Goal: Task Accomplishment & Management: Manage account settings

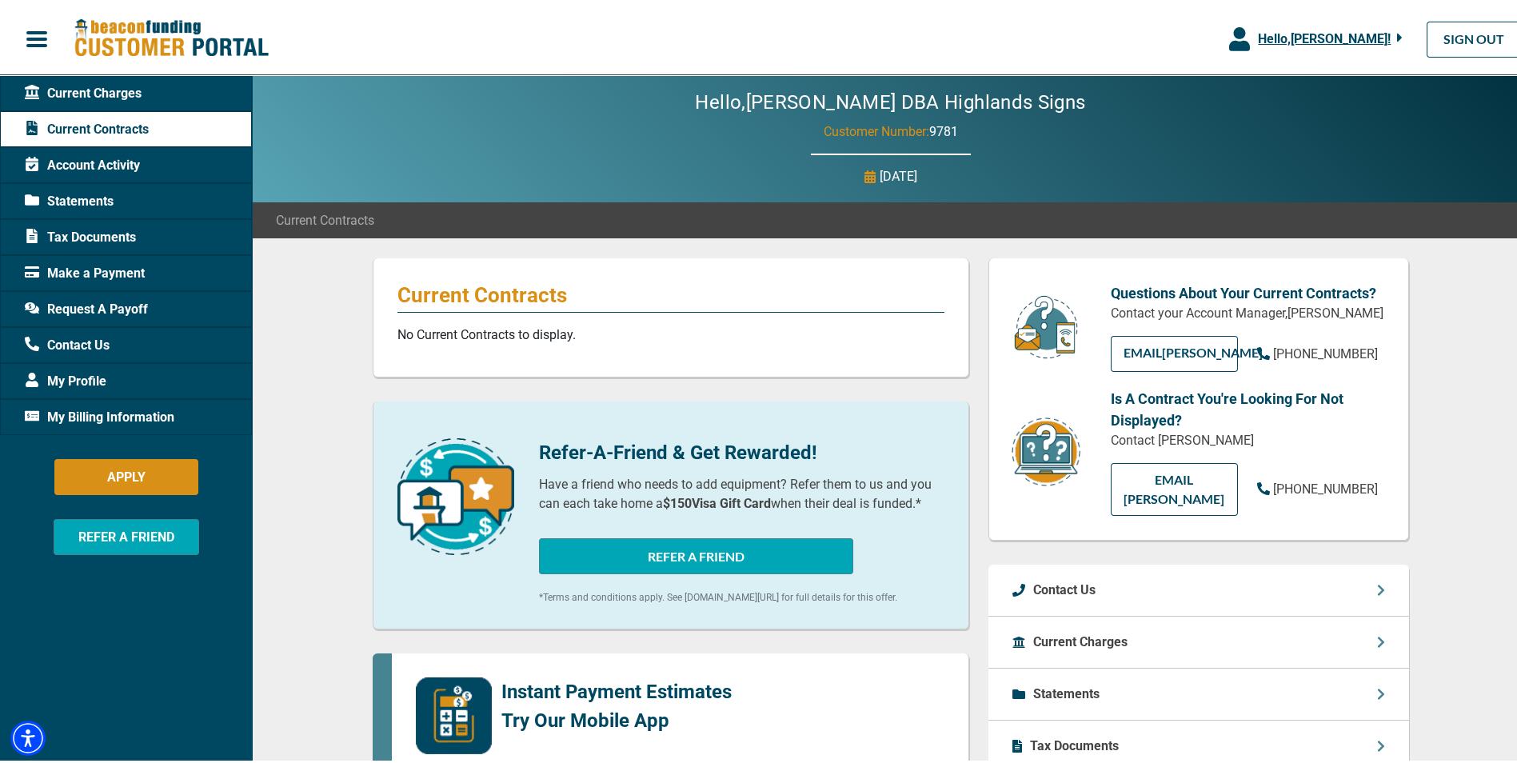
click at [90, 302] on span "Request A Payoff" at bounding box center [86, 306] width 123 height 19
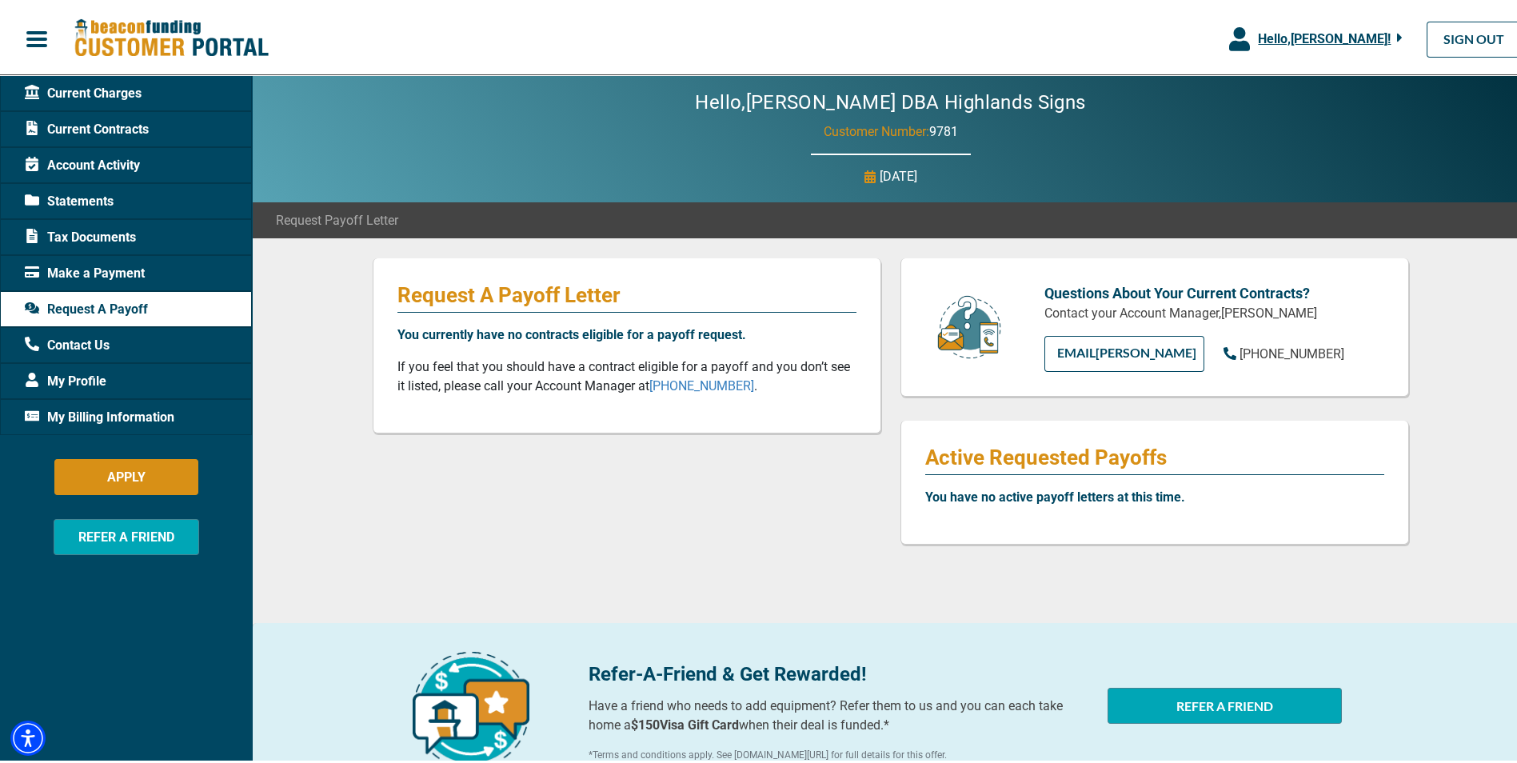
click at [79, 417] on span "My Billing Information" at bounding box center [99, 414] width 149 height 19
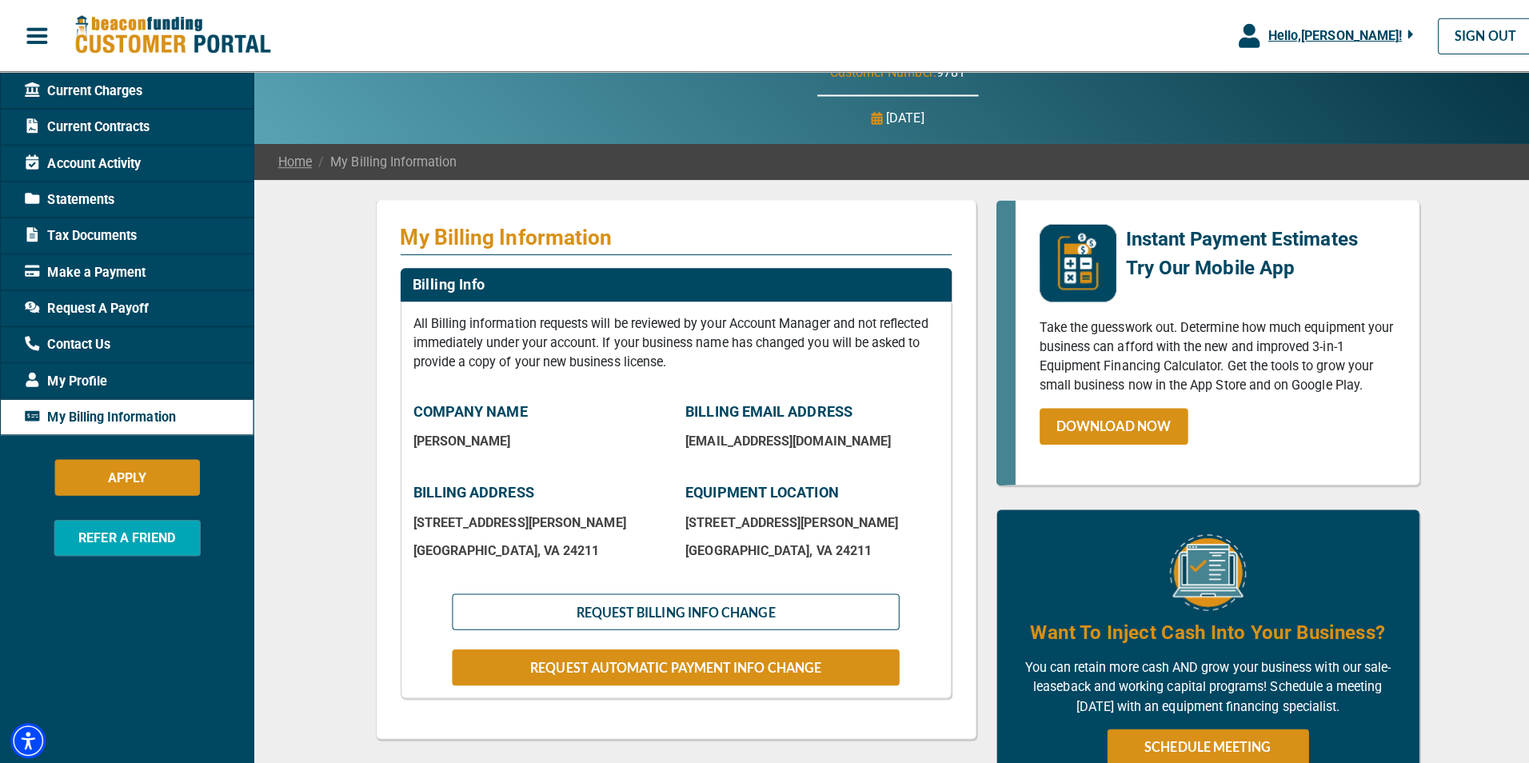
scroll to position [80, 0]
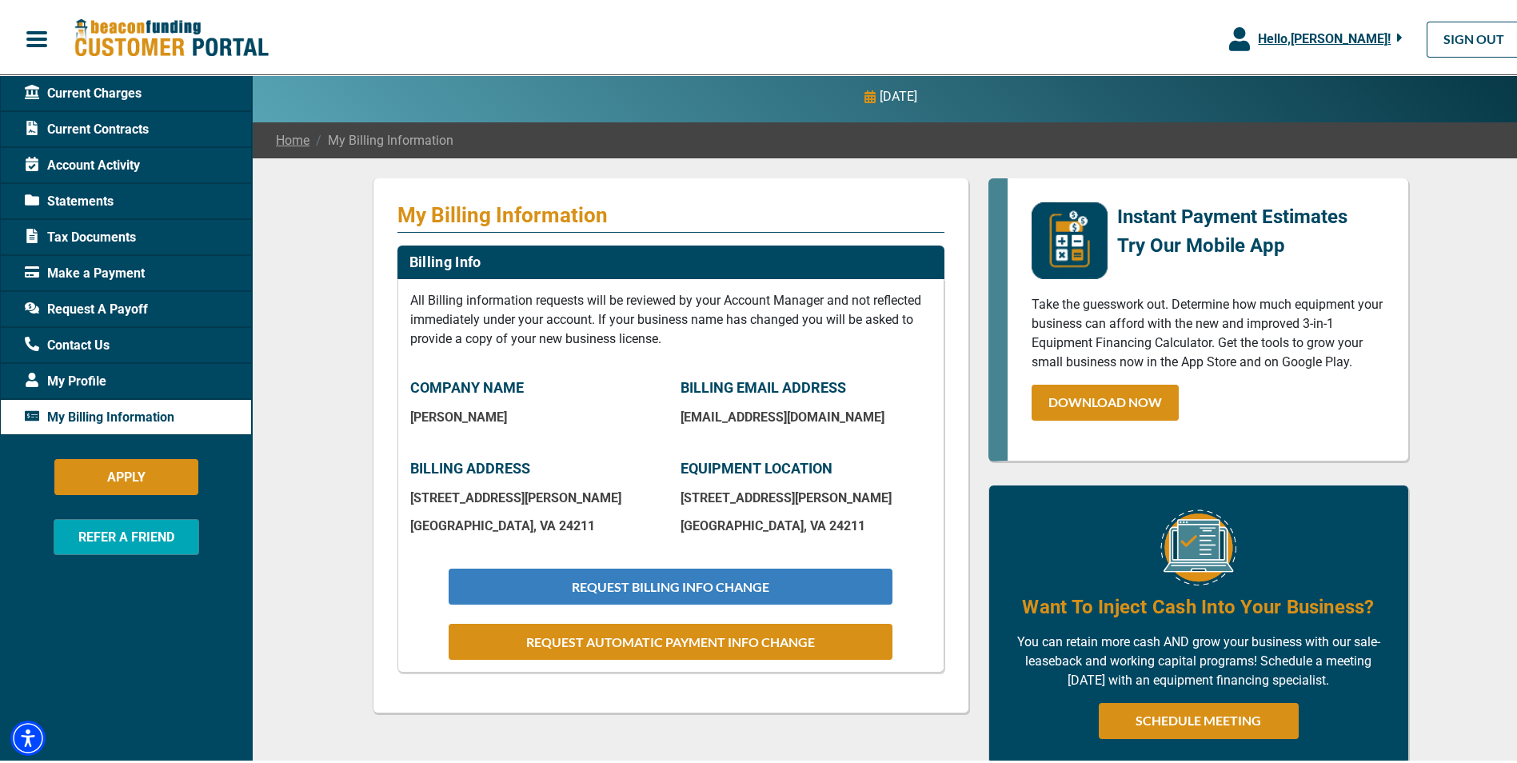
click at [719, 567] on button "REQUEST BILLING INFO CHANGE" at bounding box center [669, 583] width 443 height 36
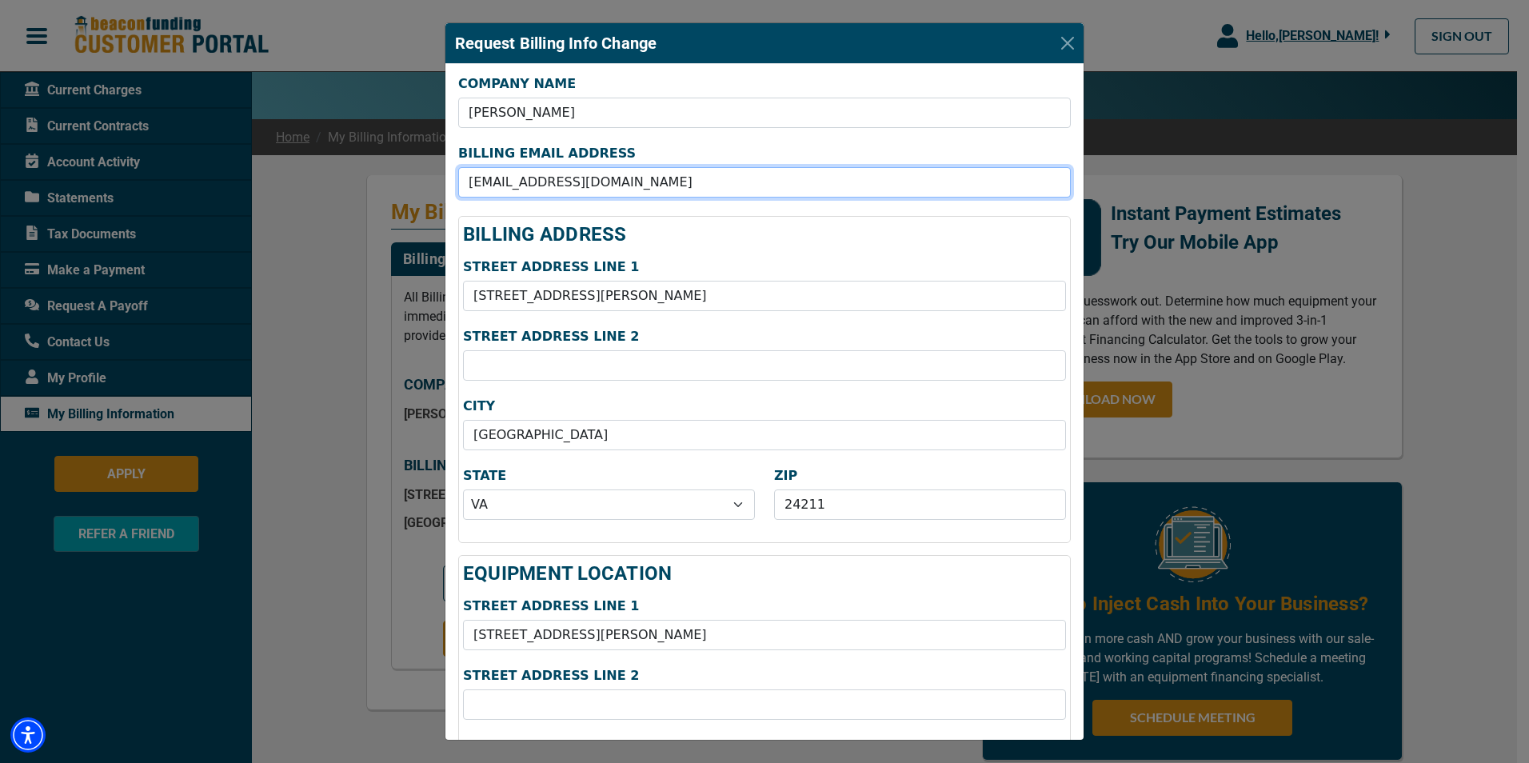
drag, startPoint x: 655, startPoint y: 180, endPoint x: 337, endPoint y: 168, distance: 317.6
click at [337, 168] on div "Request Billing Info Change COMPANY NAME [PERSON_NAME] BILLING EMAIL ADDRESS [E…" at bounding box center [764, 381] width 1529 height 763
type input "[PERSON_NAME][EMAIL_ADDRESS][PERSON_NAME][DOMAIN_NAME]"
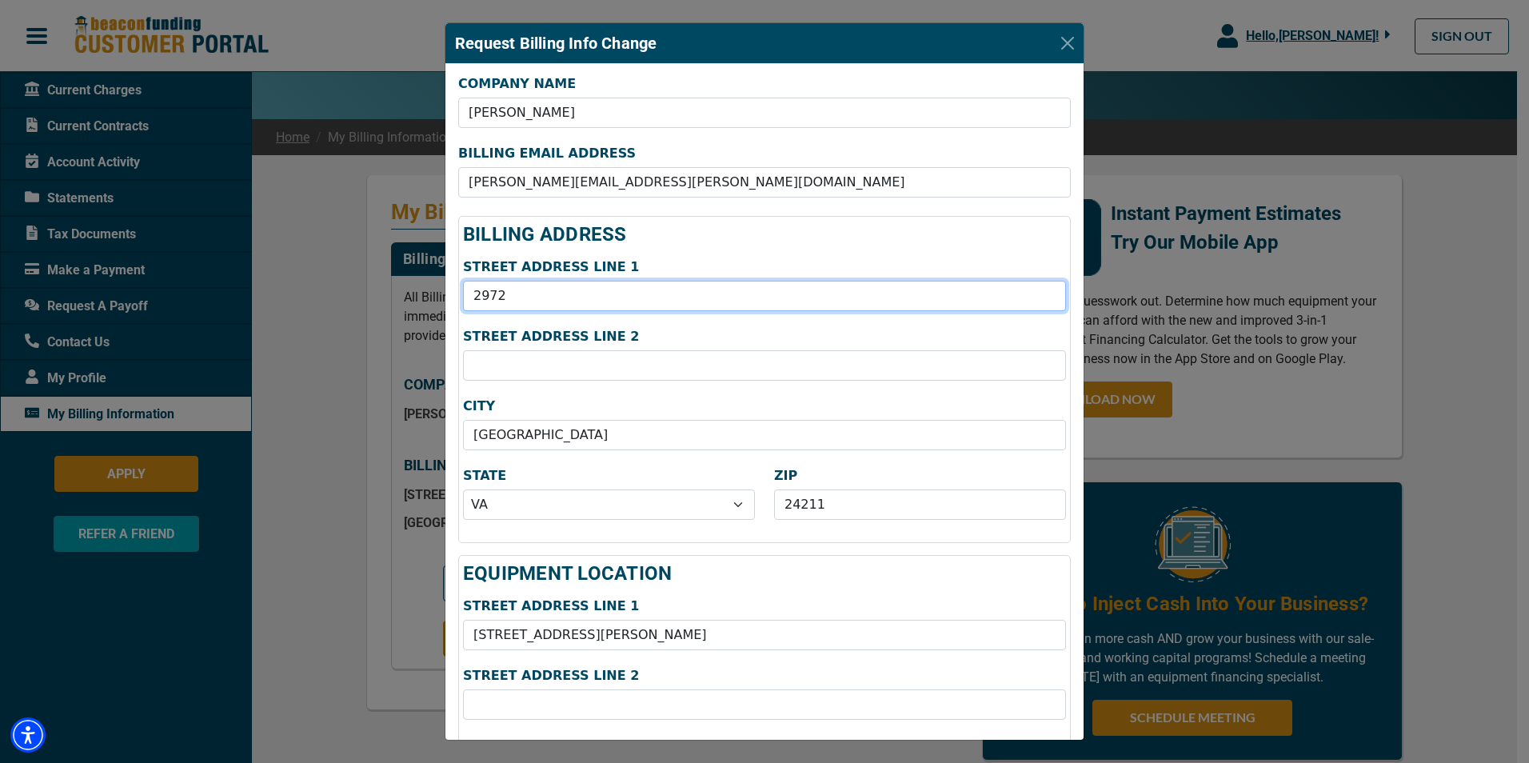
type input "[STREET_ADDRESS]"
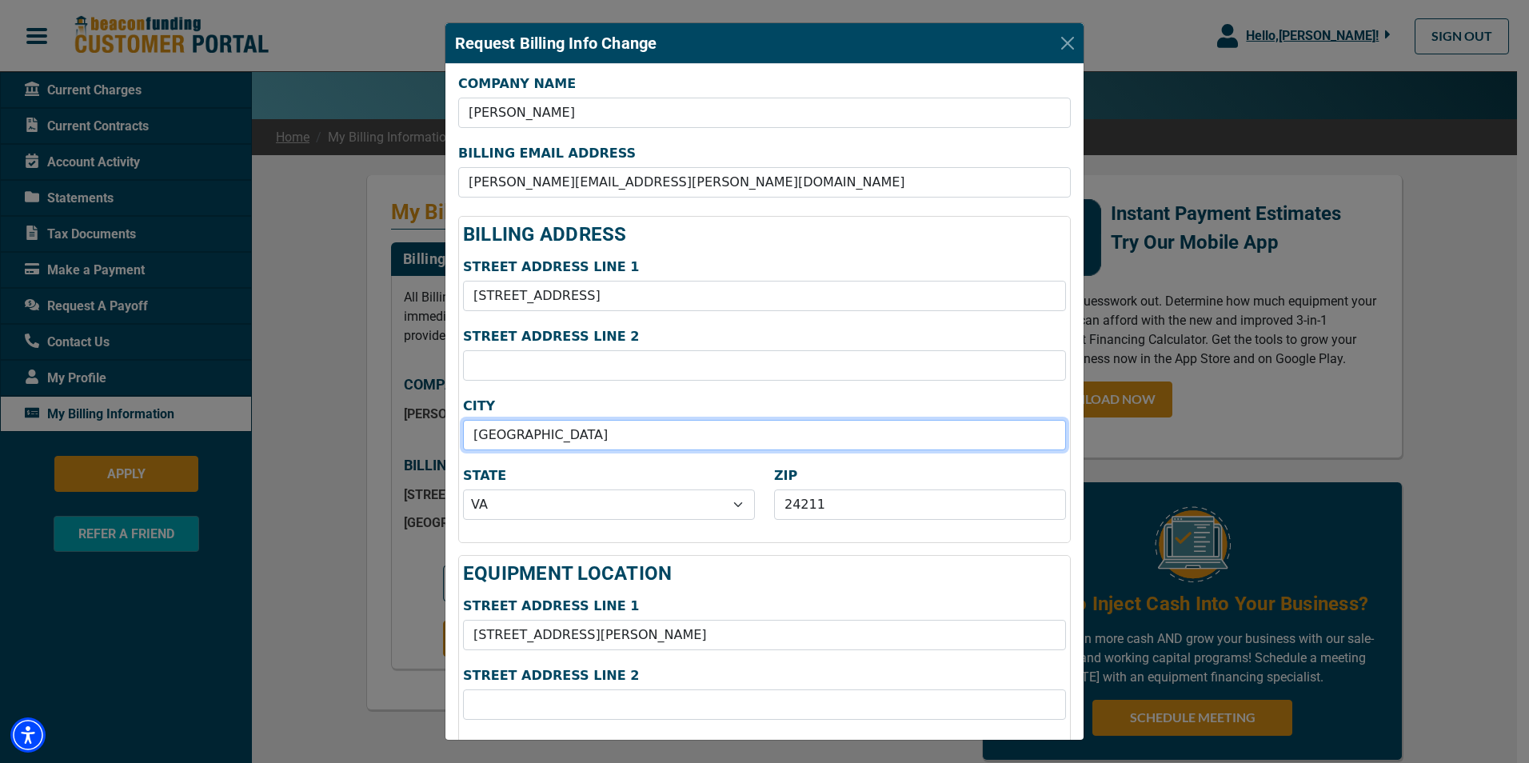
drag, startPoint x: 607, startPoint y: 428, endPoint x: 209, endPoint y: 332, distance: 409.5
click at [149, 415] on div "Request Billing Info Change COMPANY NAME [PERSON_NAME] BILLING EMAIL ADDRESS [E…" at bounding box center [764, 381] width 1529 height 763
type input "[GEOGRAPHIC_DATA]"
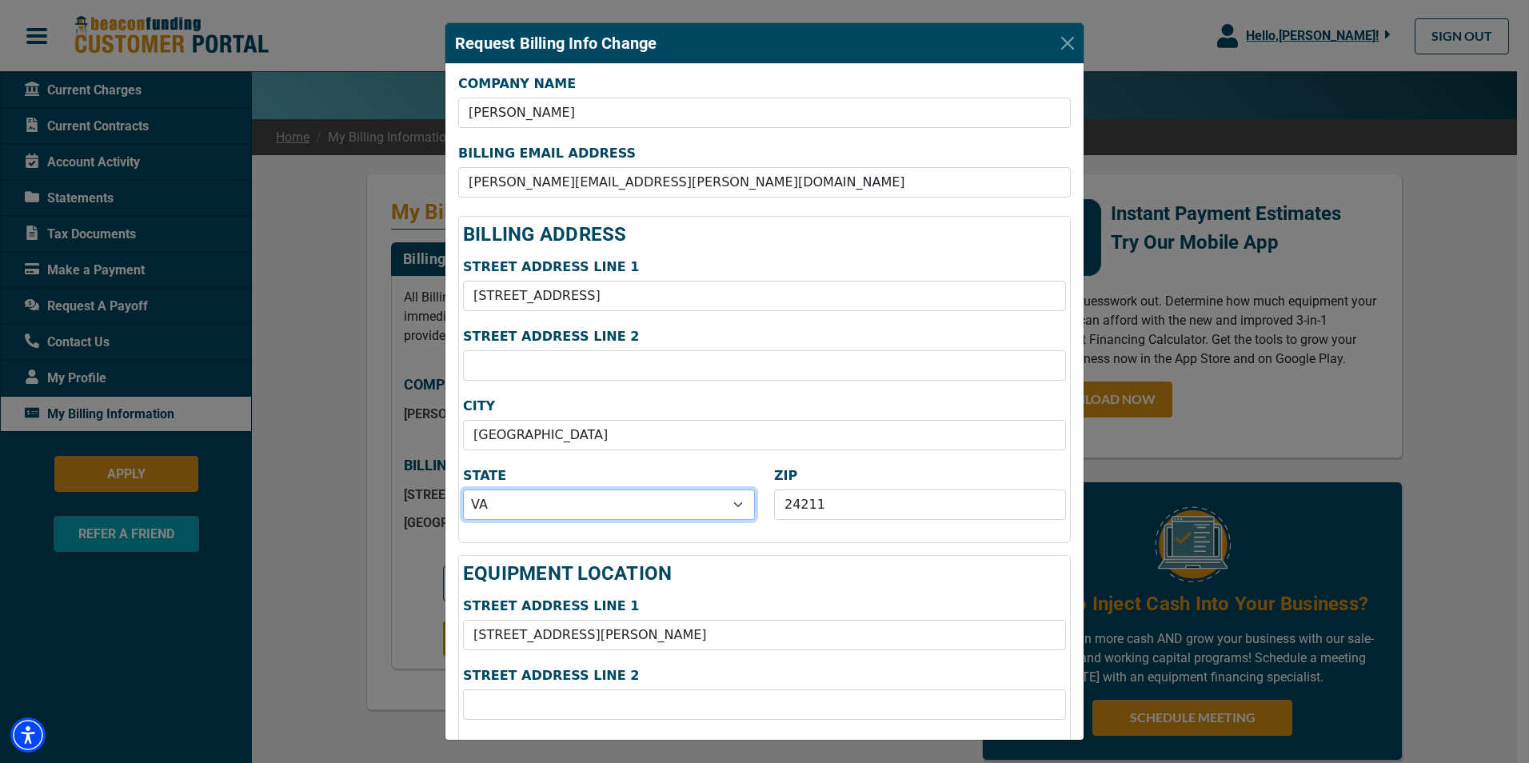
select select "44"
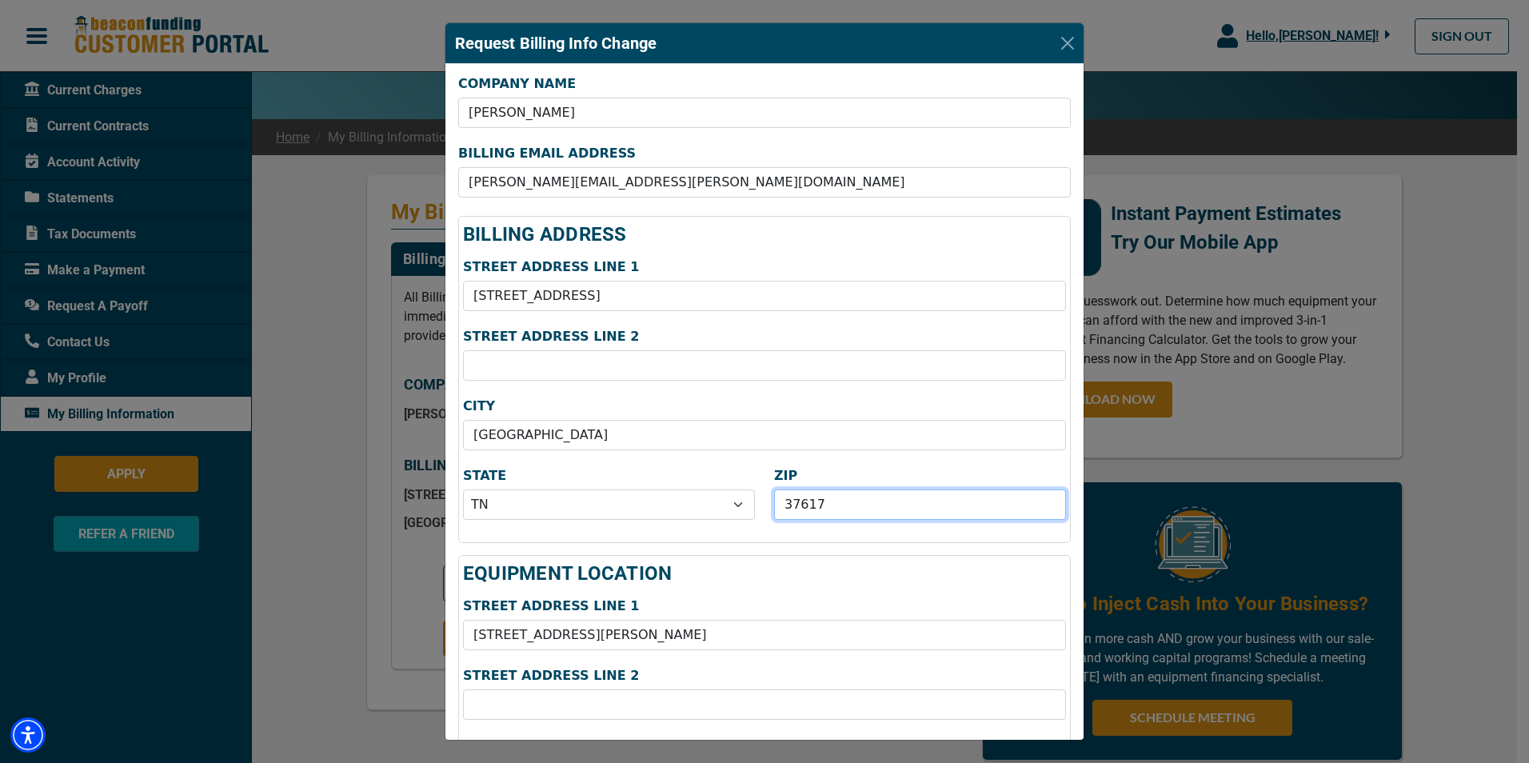
type input "37617"
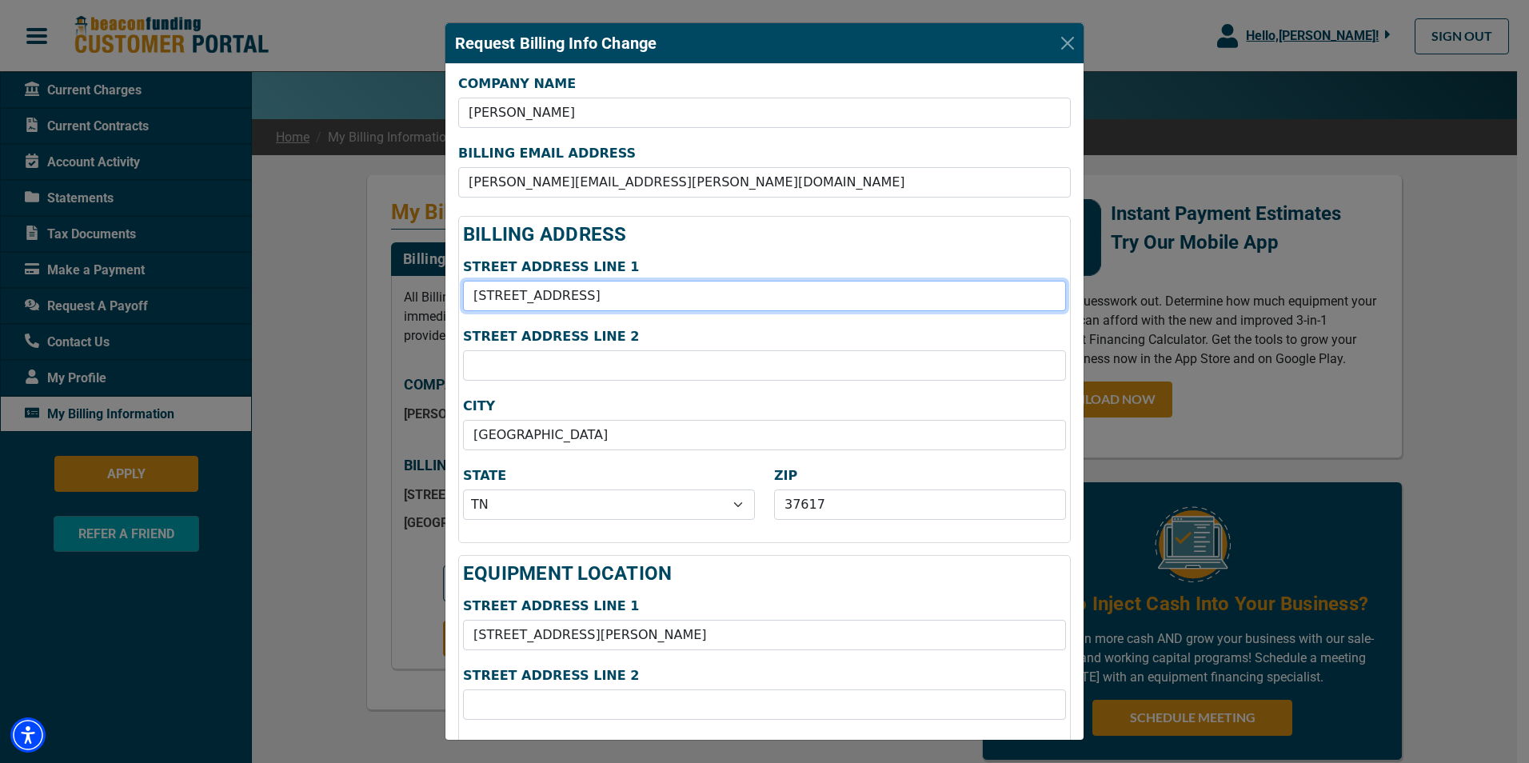
drag, startPoint x: 590, startPoint y: 290, endPoint x: 0, endPoint y: 14, distance: 651.3
click at [0, 156] on html "Skip to main Hello, [PERSON_NAME] ! [PERSON_NAME] [PERSON_NAME] DBA Highlands S…" at bounding box center [764, 569] width 1529 height 1299
type input "PO Box 2501"
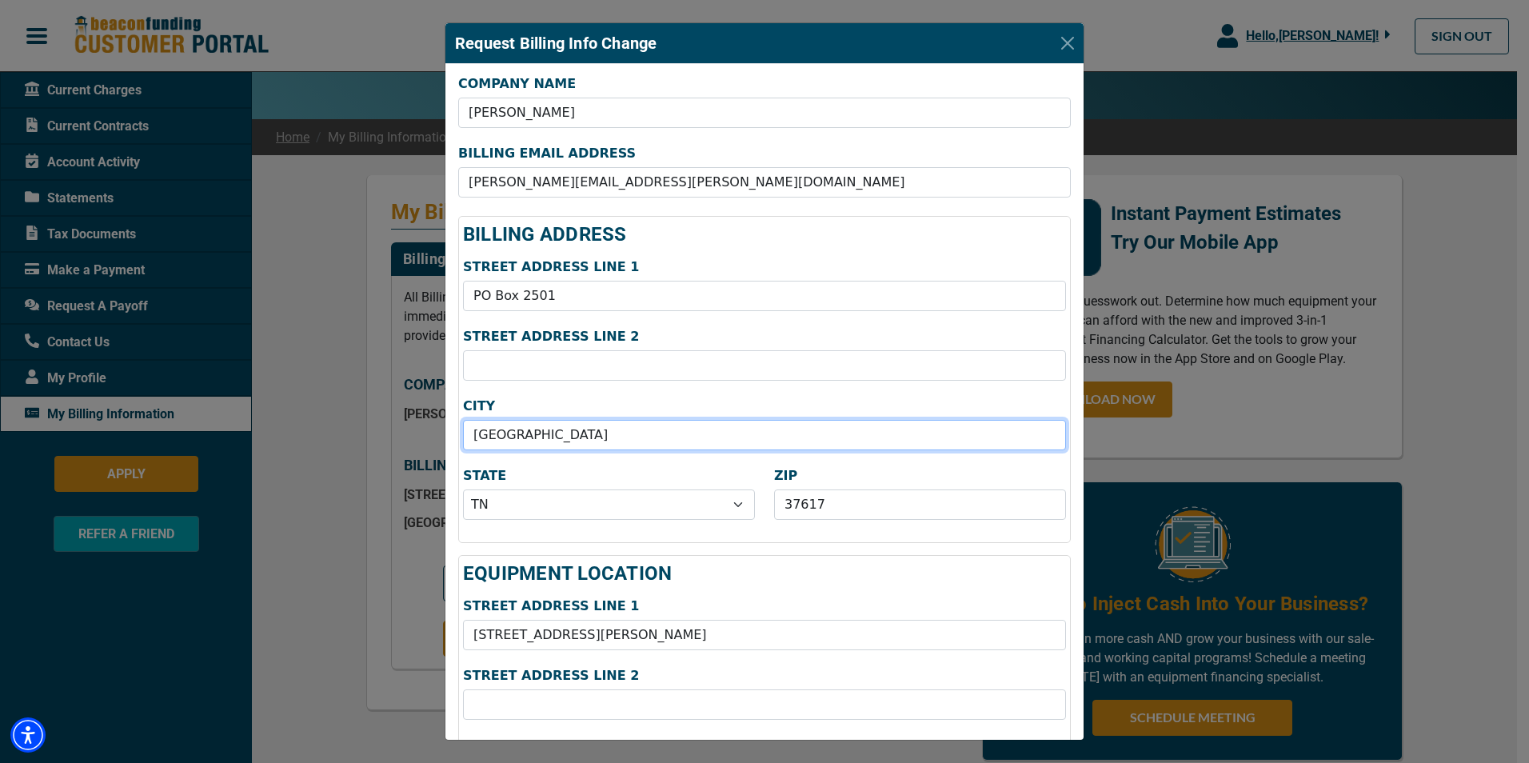
type input "[GEOGRAPHIC_DATA]"
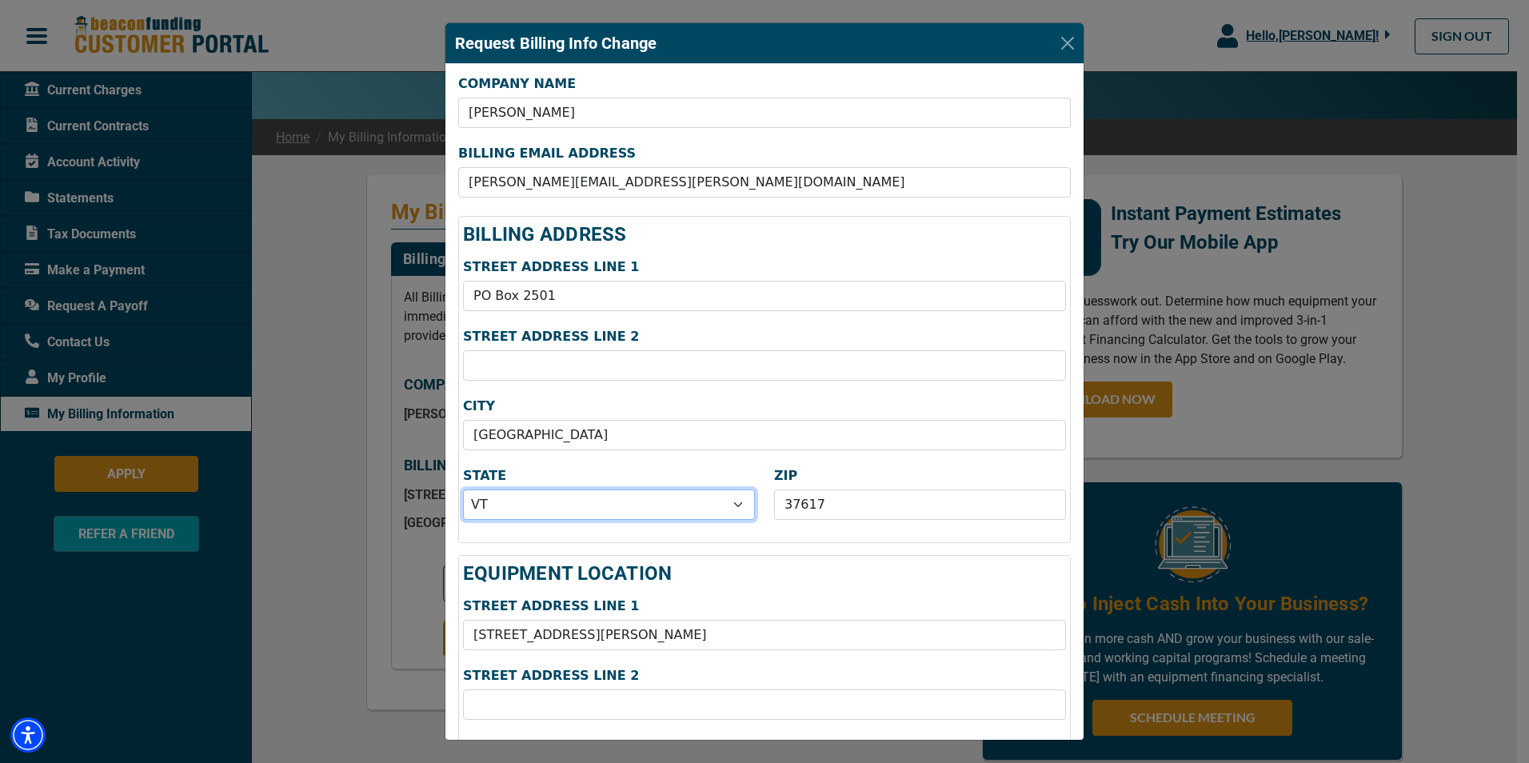
click at [631, 512] on select "Select AL AK AZ AR CA CO CT DE DC [GEOGRAPHIC_DATA] [GEOGRAPHIC_DATA] HI ID IL …" at bounding box center [609, 504] width 292 height 30
select select "48"
click at [463, 489] on select "Select AL AK AZ AR CA CO CT DE DC [GEOGRAPHIC_DATA] [GEOGRAPHIC_DATA] HI ID IL …" at bounding box center [609, 504] width 292 height 30
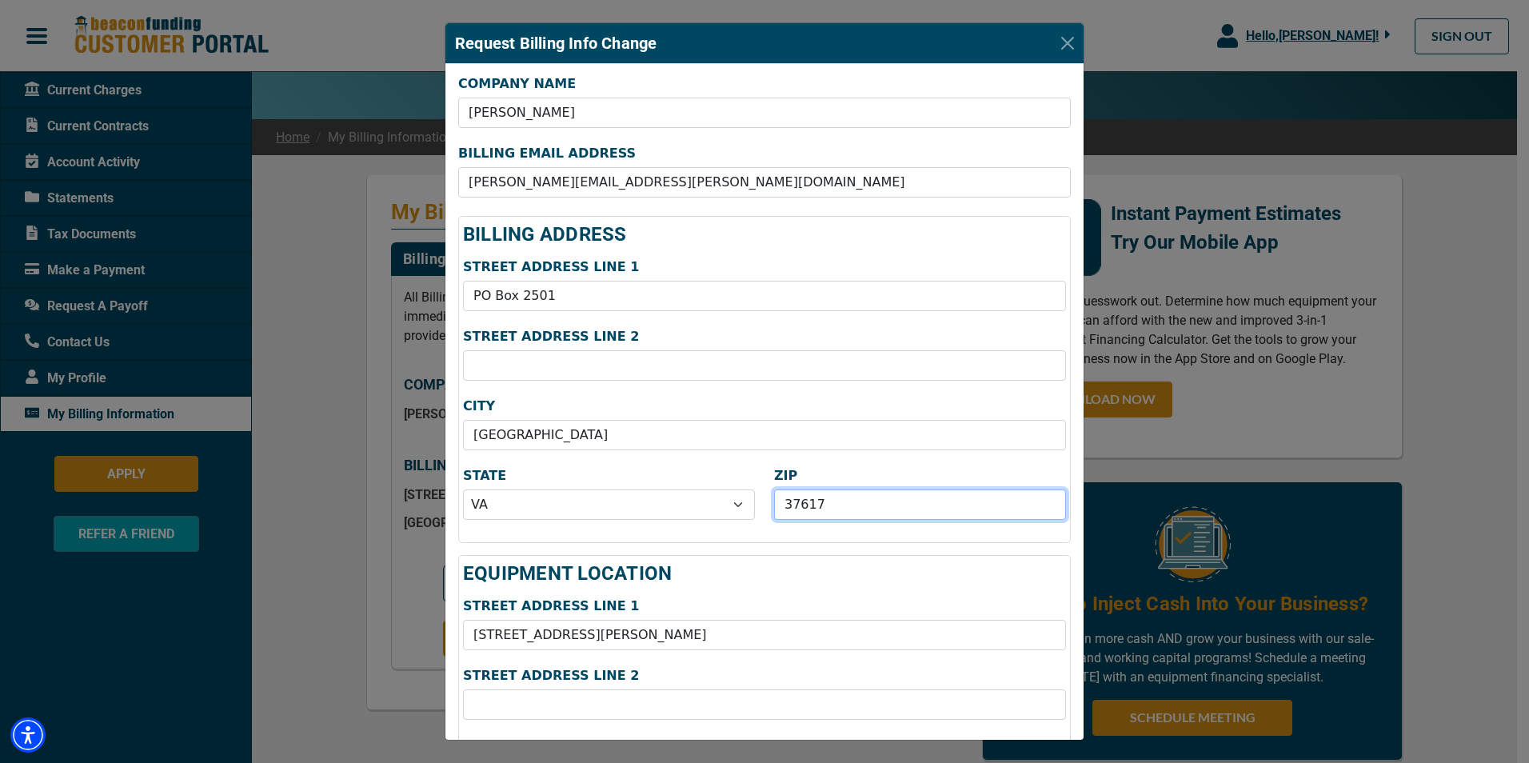
drag, startPoint x: 871, startPoint y: 505, endPoint x: 350, endPoint y: 440, distance: 524.5
click at [350, 440] on div "Request Billing Info Change COMPANY NAME [PERSON_NAME] BILLING EMAIL ADDRESS [E…" at bounding box center [764, 381] width 1529 height 763
type input "24212"
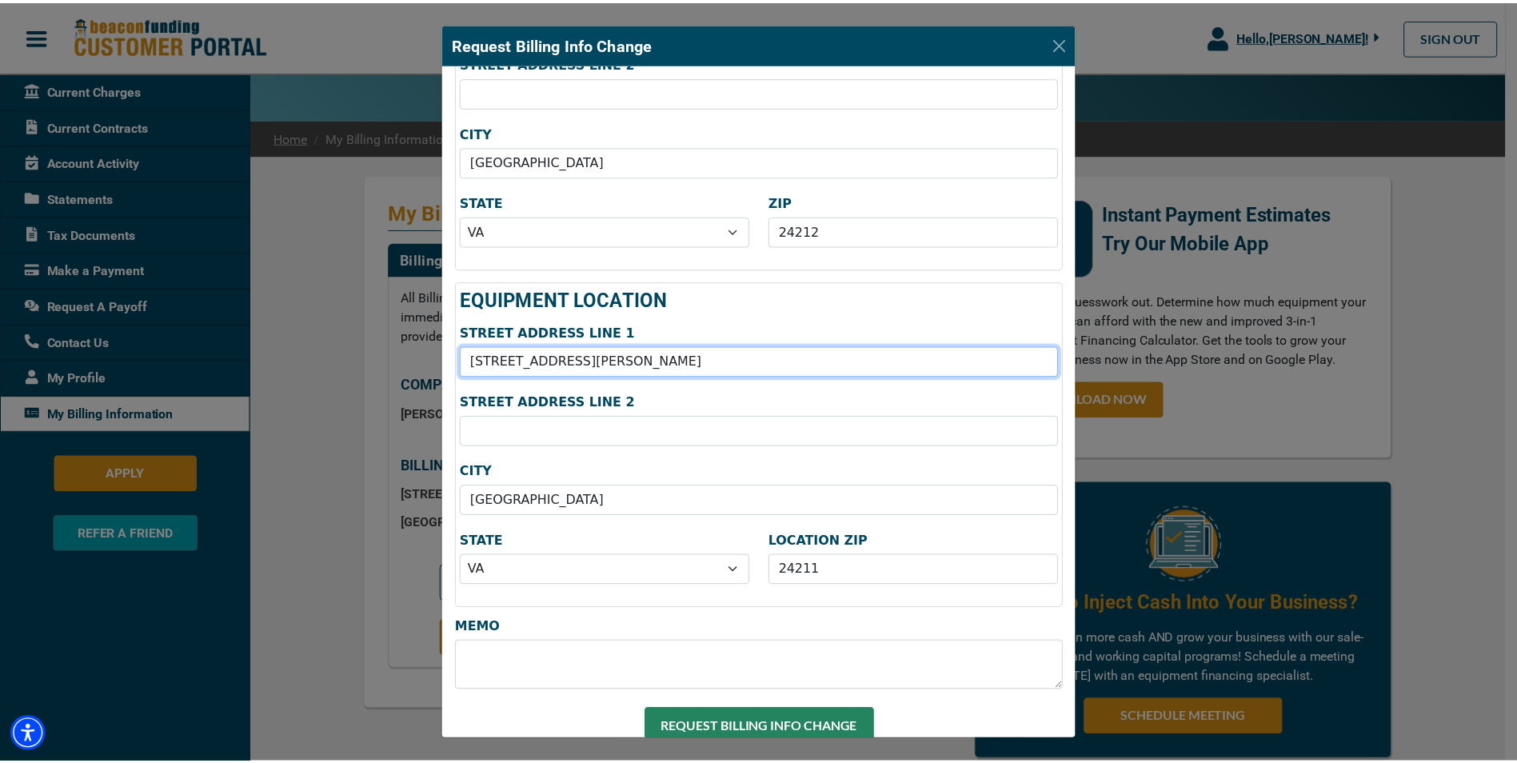
scroll to position [292, 0]
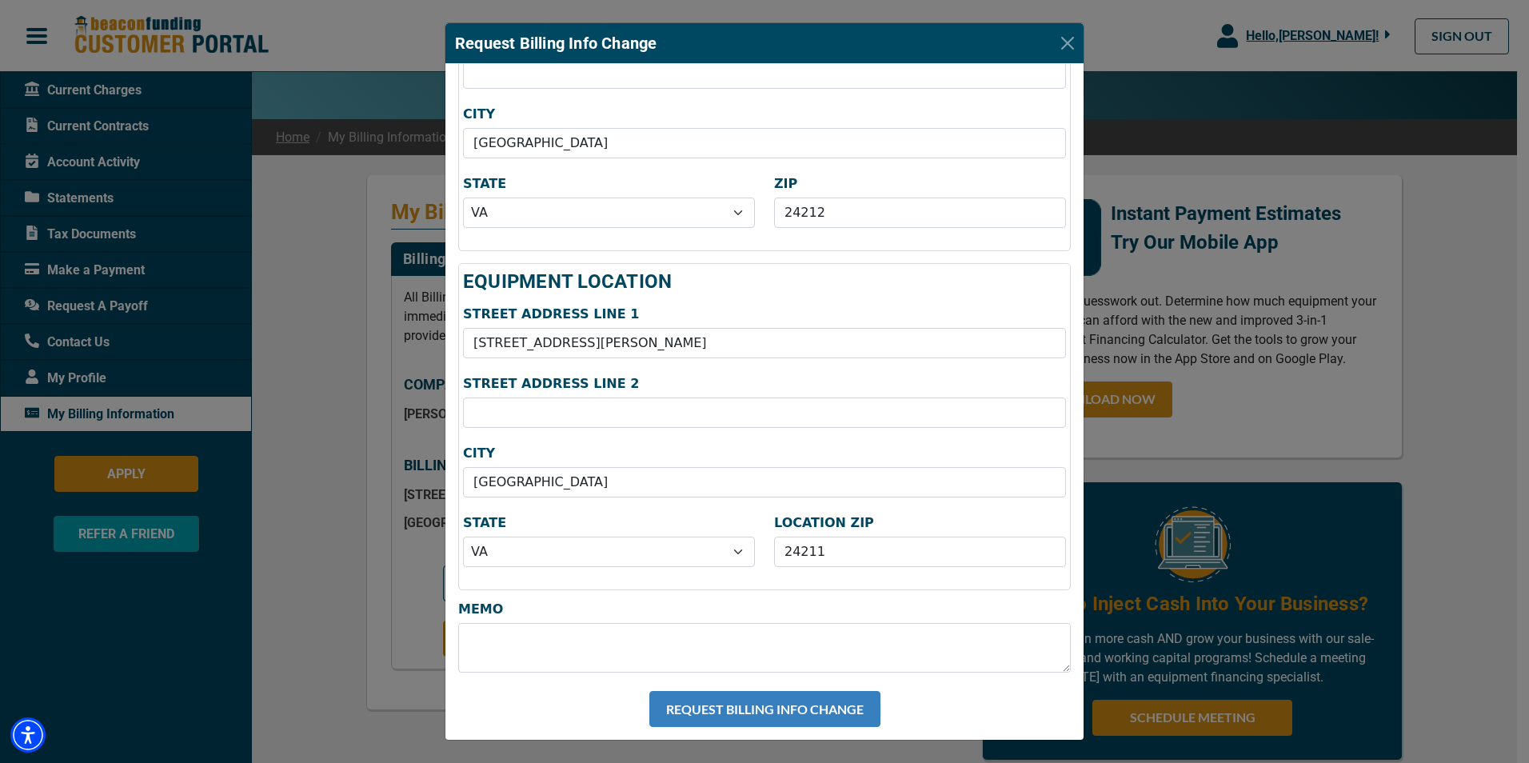
click at [691, 693] on button "REQUEST BILLING INFO CHANGE" at bounding box center [764, 709] width 231 height 36
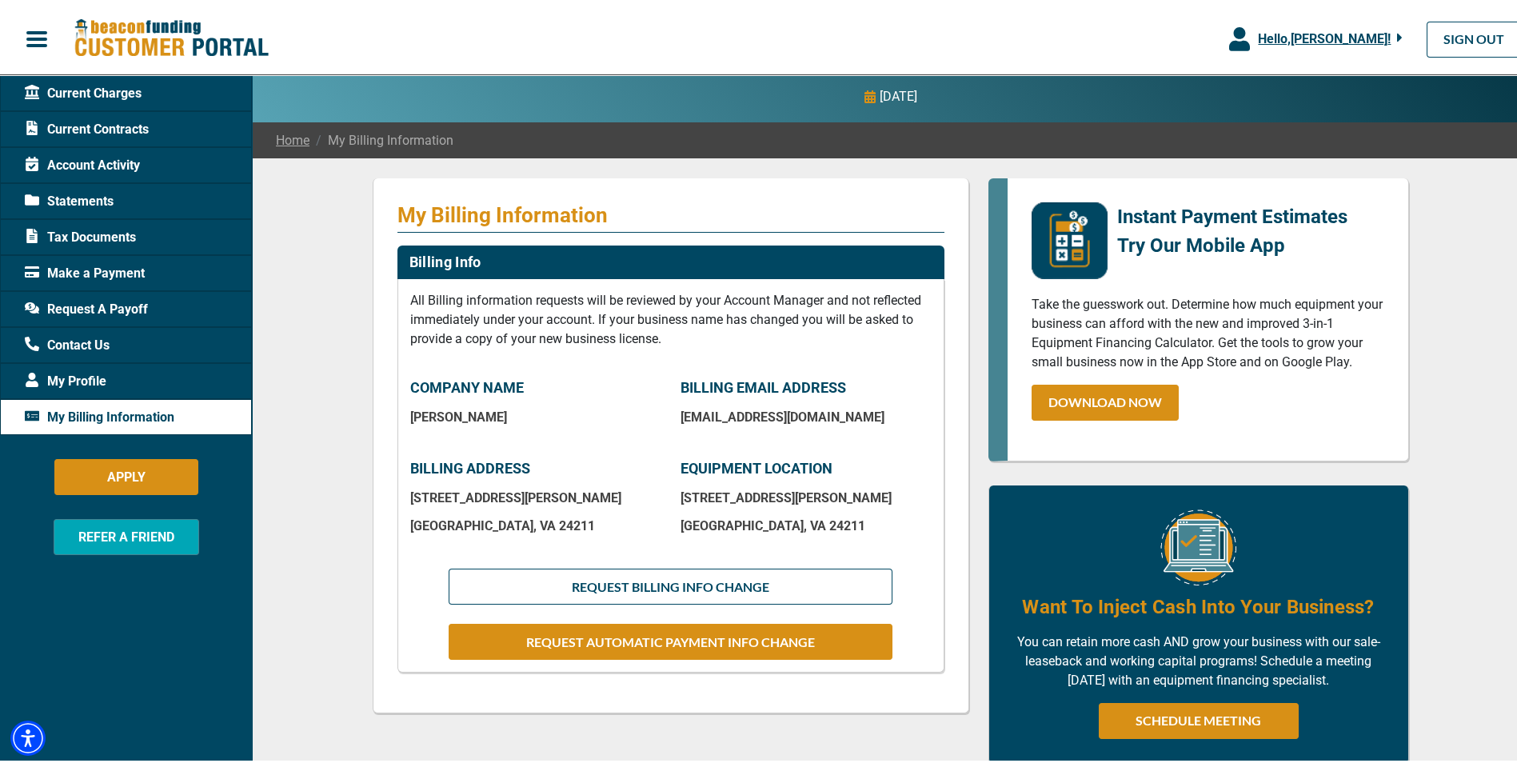
click at [56, 375] on span "My Profile" at bounding box center [66, 378] width 82 height 19
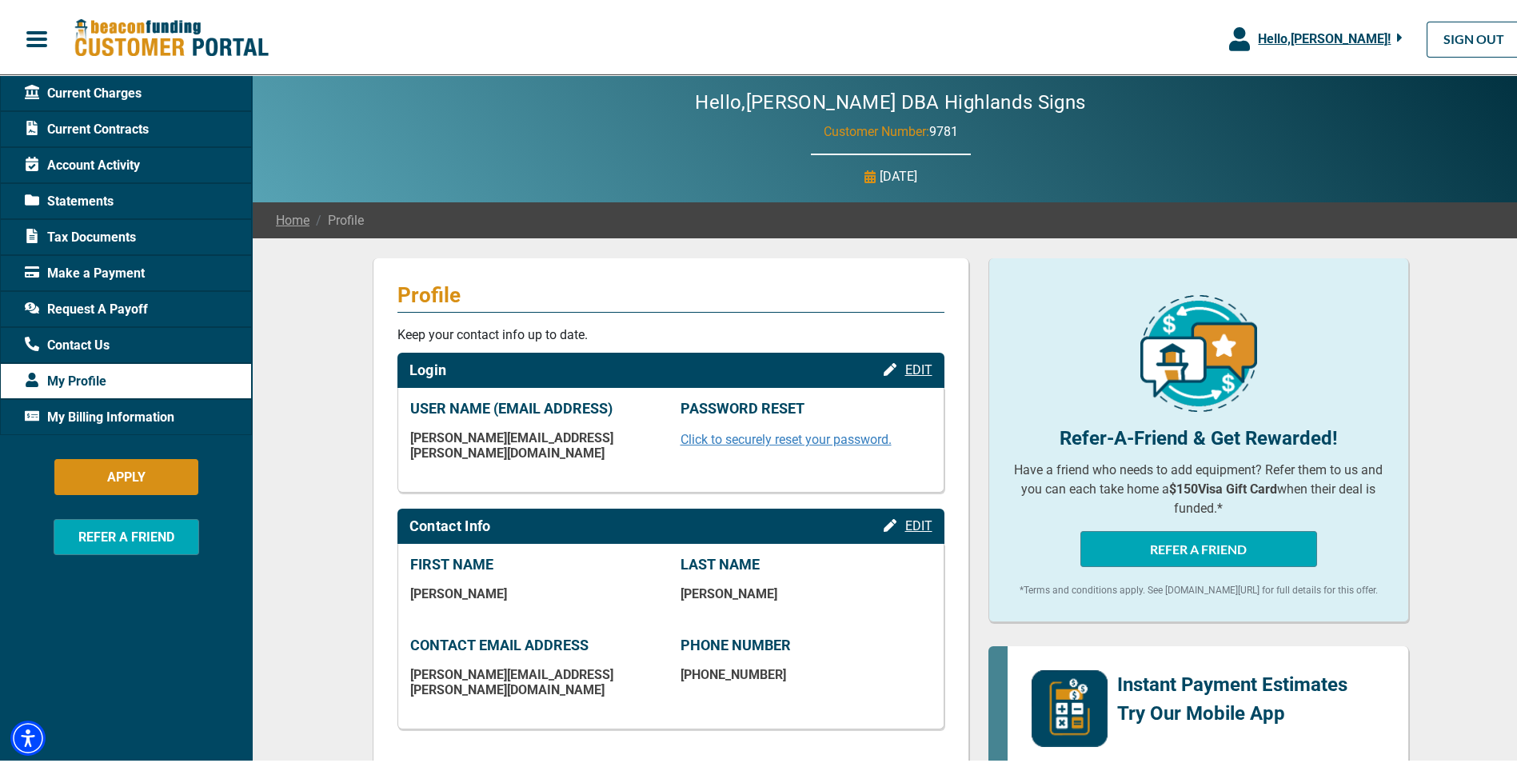
click at [910, 515] on span "EDIT" at bounding box center [918, 522] width 27 height 15
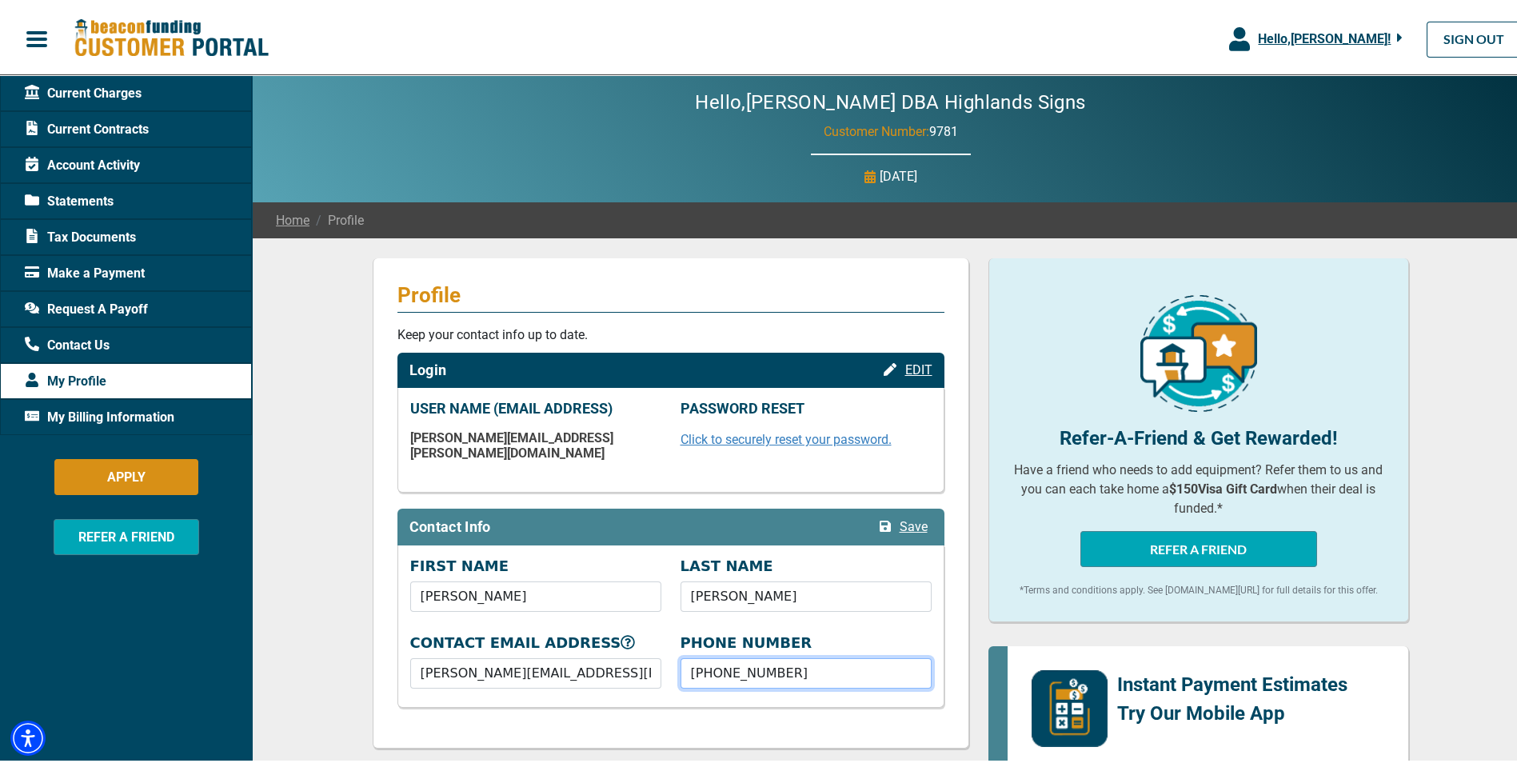
drag, startPoint x: 789, startPoint y: 656, endPoint x: 939, endPoint y: 753, distance: 178.1
type input "[PHONE_NUMBER]"
click at [924, 513] on button "Save" at bounding box center [903, 523] width 57 height 21
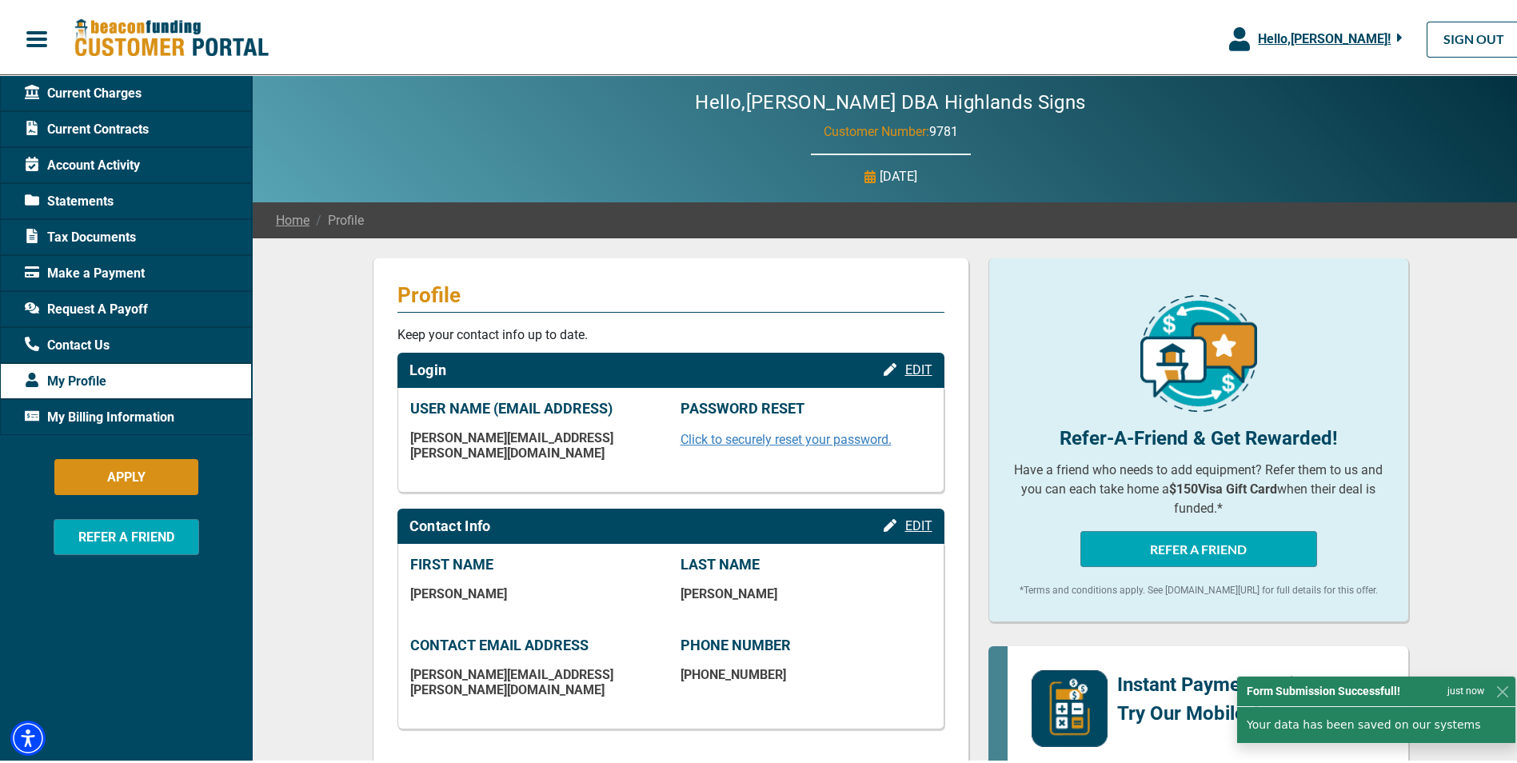
click at [98, 236] on span "Tax Documents" at bounding box center [80, 234] width 111 height 19
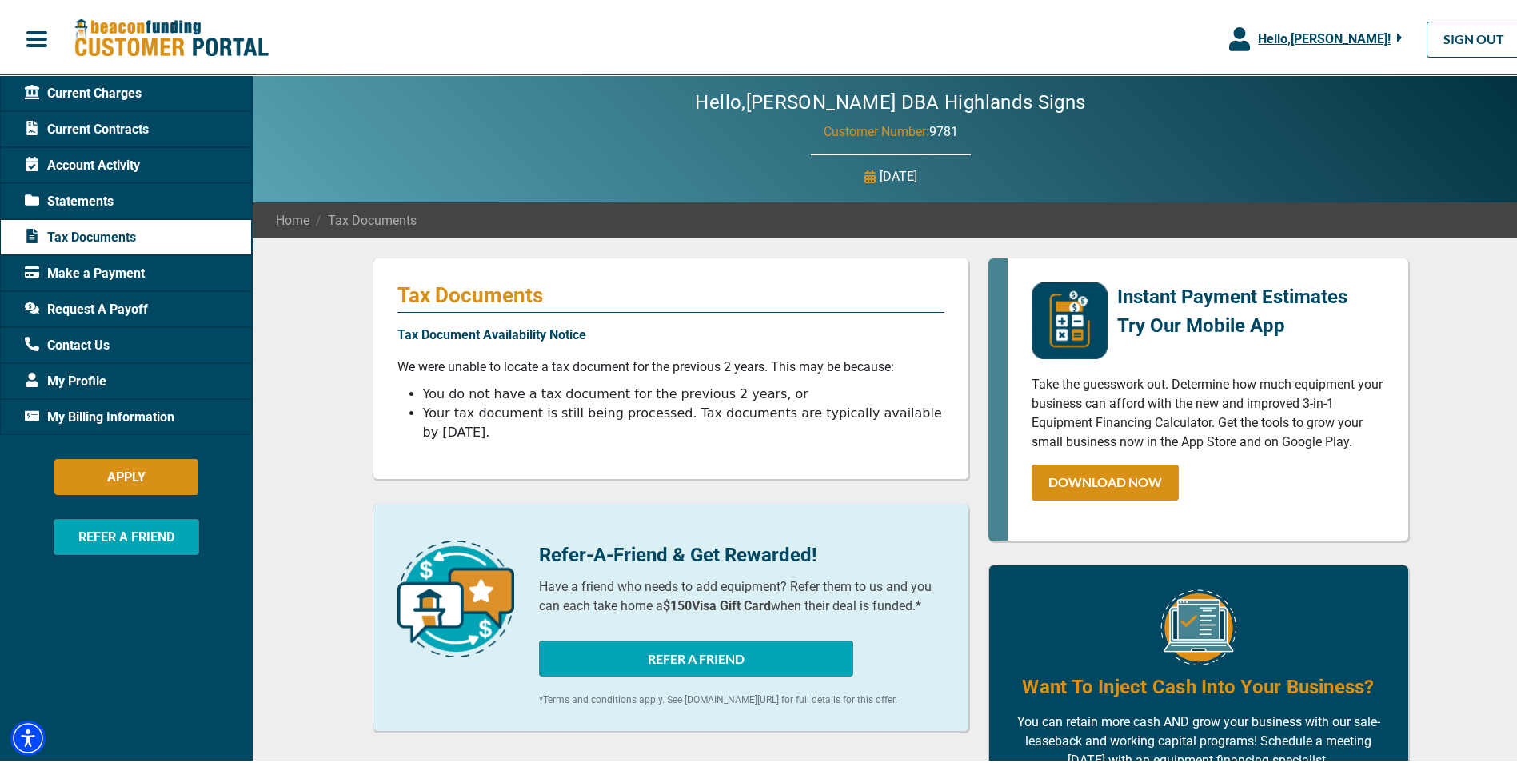
click at [126, 102] on div "Current Charges" at bounding box center [126, 90] width 252 height 36
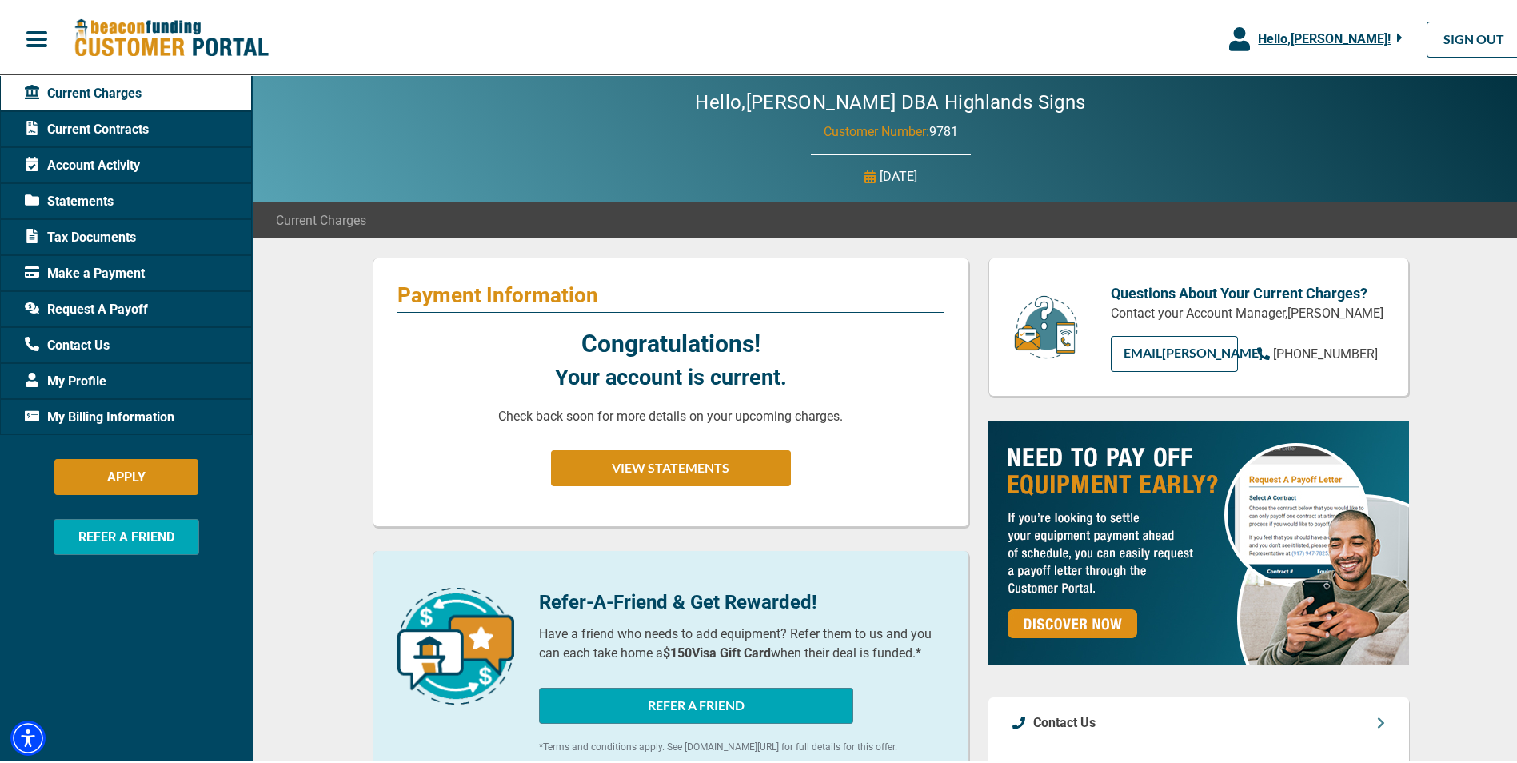
click at [86, 130] on span "Current Contracts" at bounding box center [87, 126] width 124 height 19
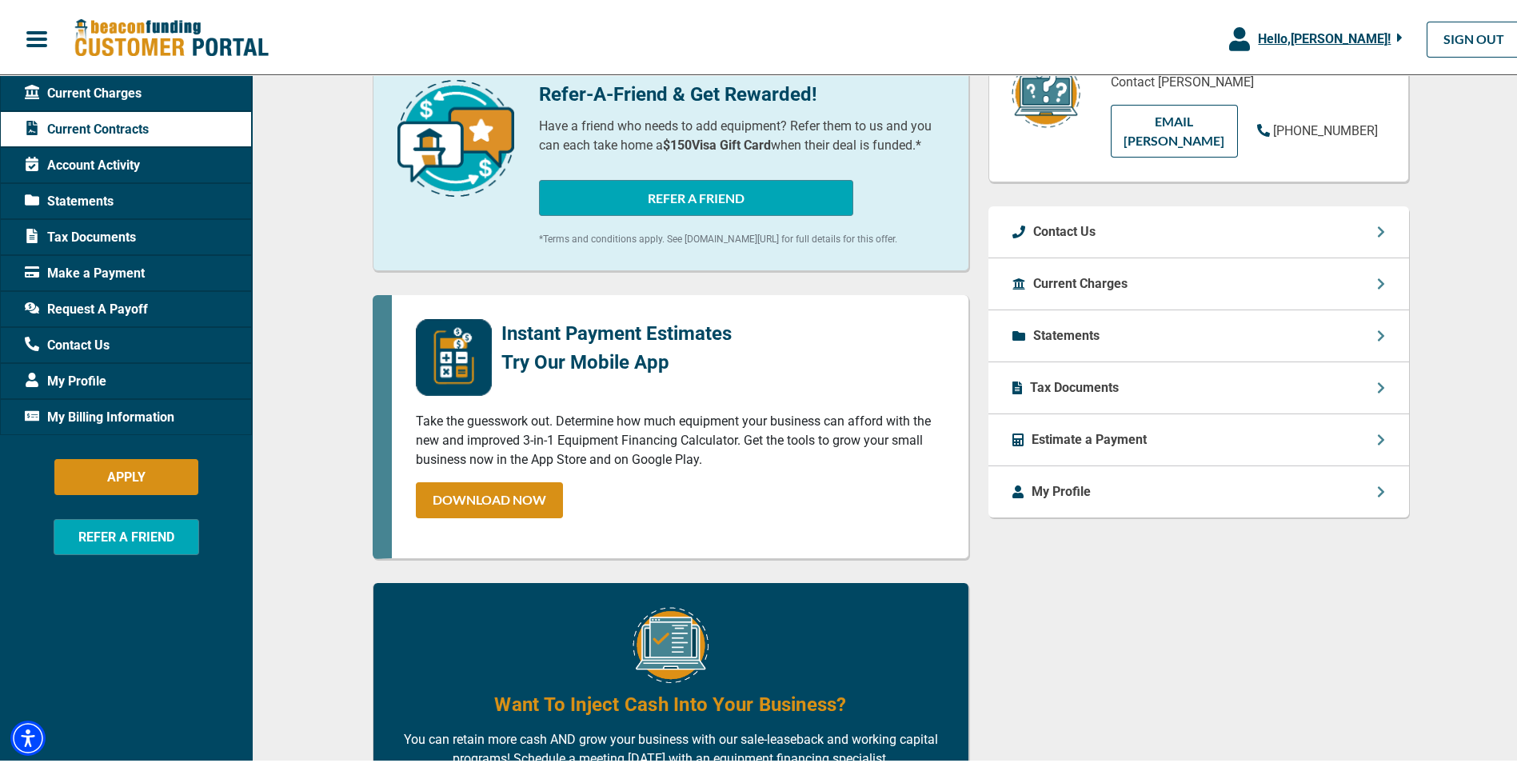
scroll to position [400, 0]
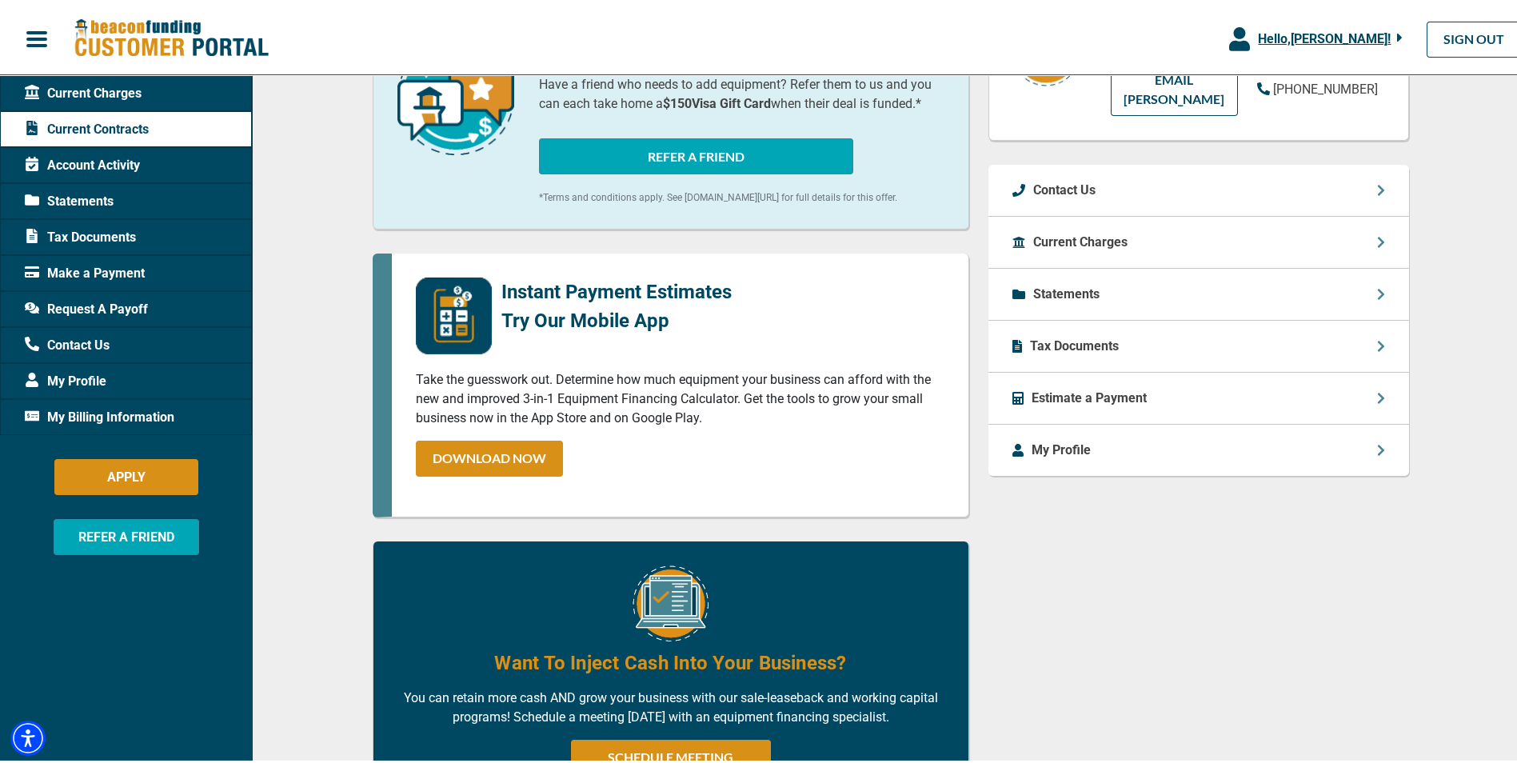
click at [59, 165] on span "Account Activity" at bounding box center [82, 162] width 115 height 19
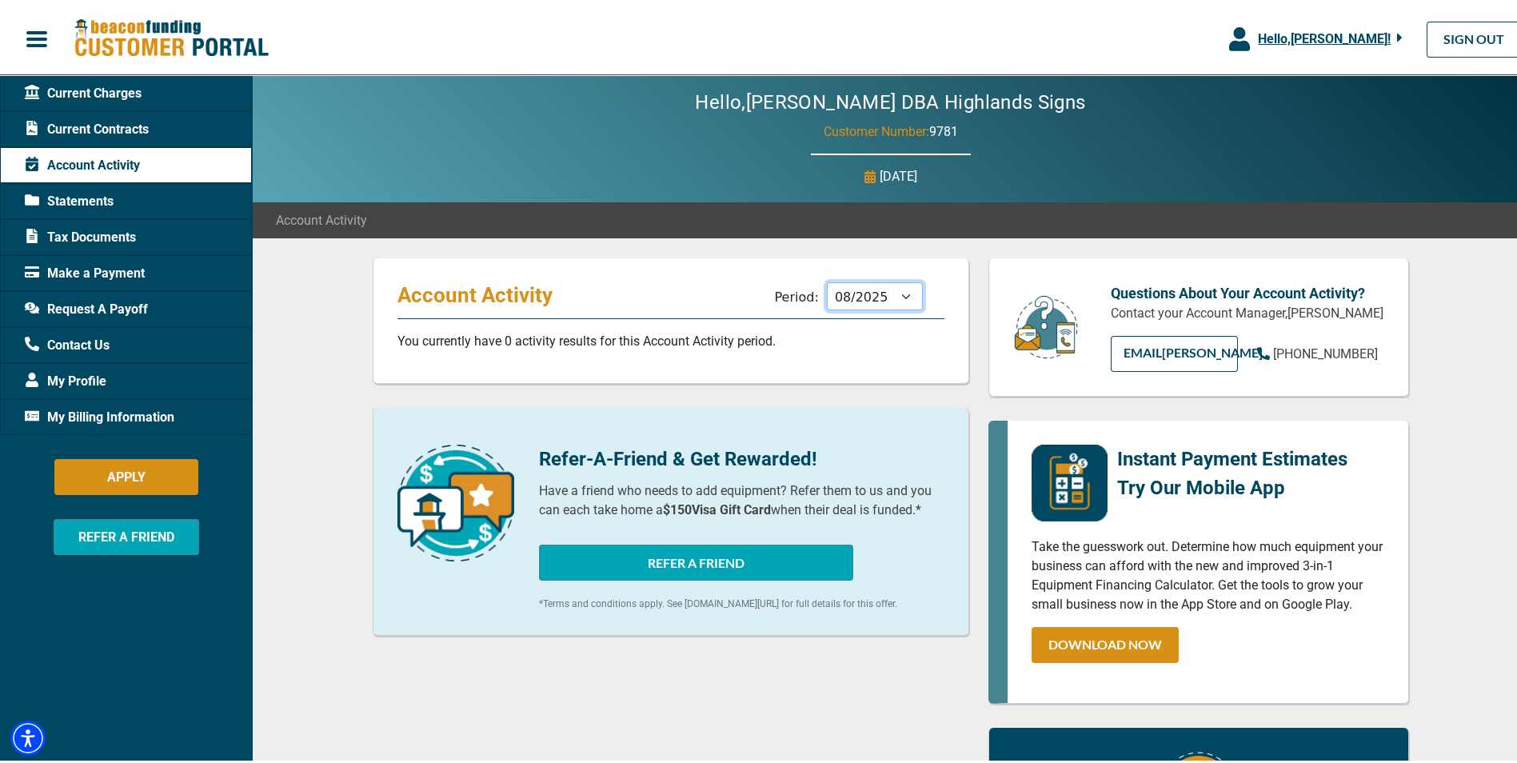
click at [843, 290] on select "09/2025 08/2025 07/2025 06/2025 05/2025 04/2025 03/2025 02/2025 01/2025 12/2024…" at bounding box center [875, 293] width 96 height 28
click at [827, 279] on select "09/2025 08/2025 07/2025 06/2025 05/2025 04/2025 03/2025 02/2025 01/2025 12/2024…" at bounding box center [875, 293] width 96 height 28
click at [873, 292] on select "09/2025 08/2025 07/2025 06/2025 05/2025 04/2025 03/2025 02/2025 01/2025 12/2024…" at bounding box center [875, 293] width 96 height 28
select select "04/2025"
click at [827, 279] on select "09/2025 08/2025 07/2025 06/2025 05/2025 04/2025 03/2025 02/2025 01/2025 12/2024…" at bounding box center [875, 293] width 96 height 28
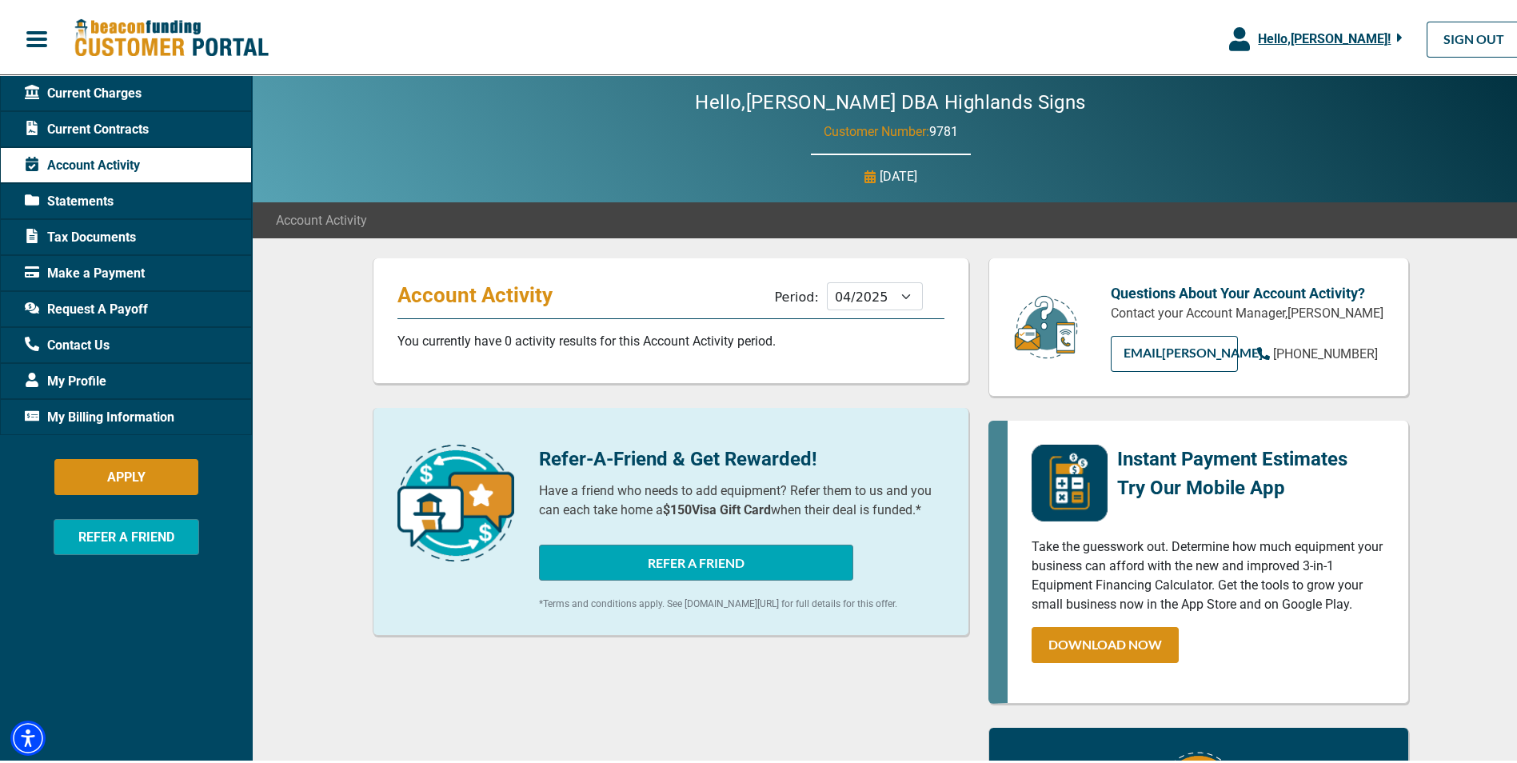
click at [54, 210] on div "Statements" at bounding box center [126, 198] width 252 height 36
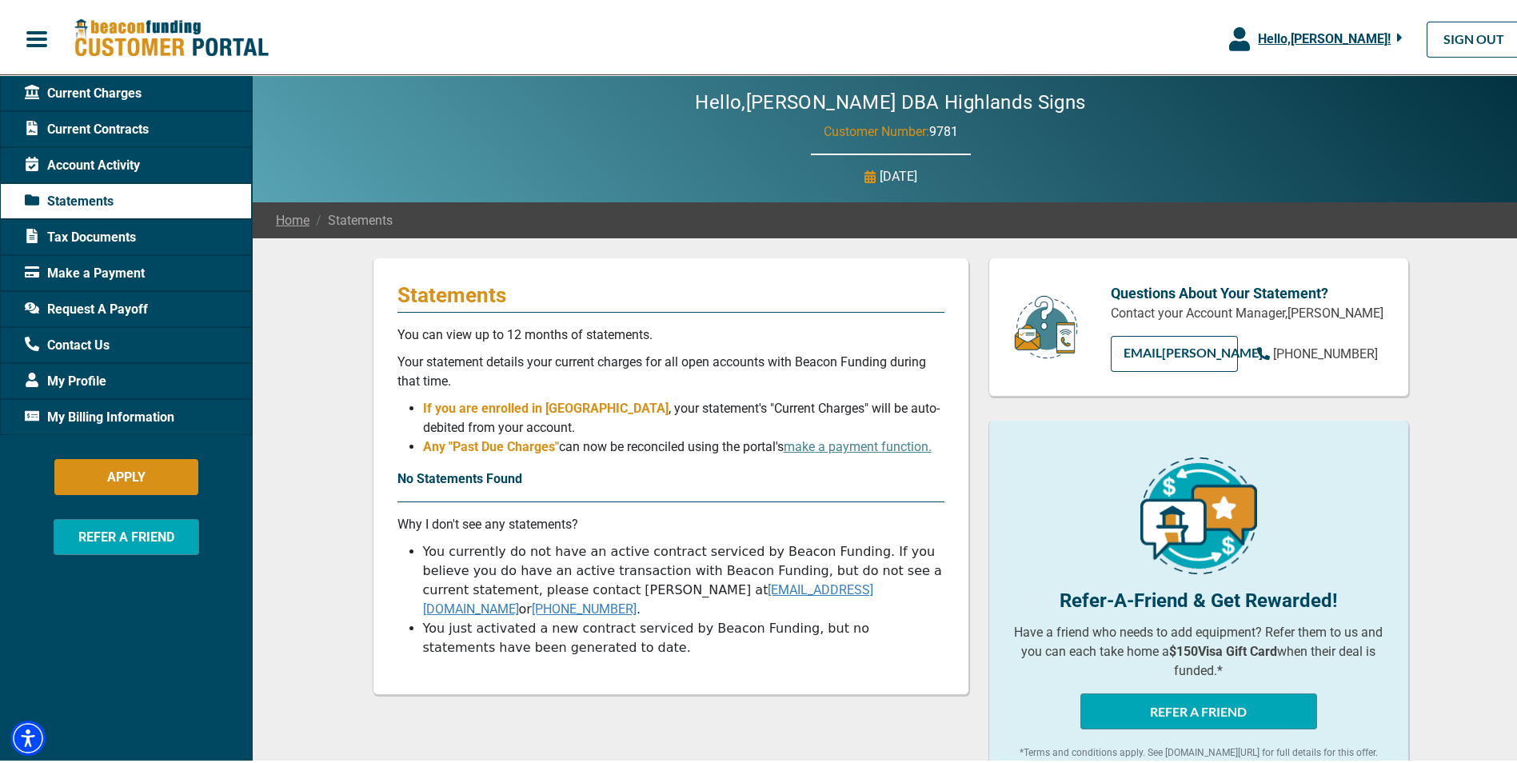
click at [62, 87] on span "Current Charges" at bounding box center [83, 90] width 117 height 19
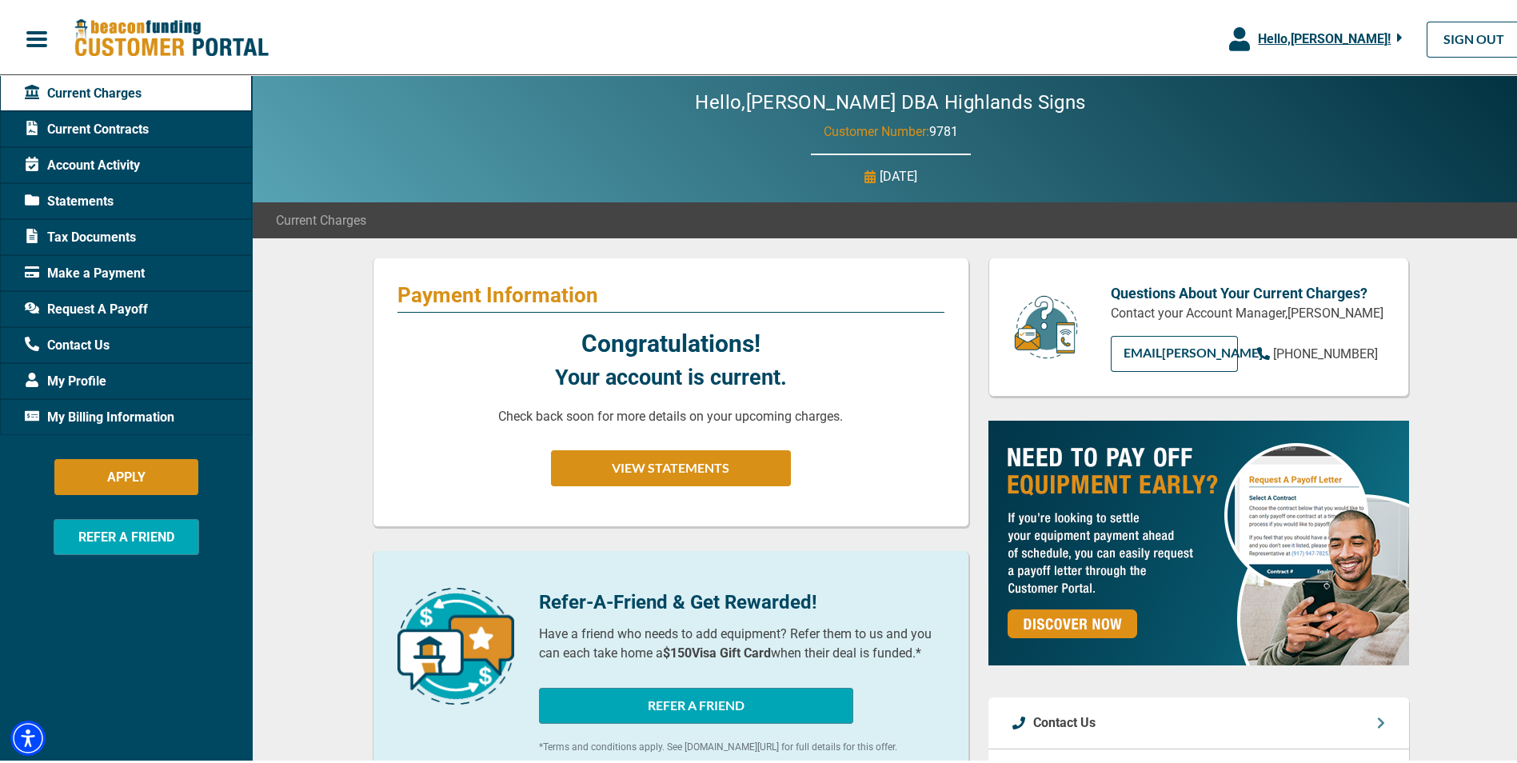
click at [74, 131] on span "Current Contracts" at bounding box center [87, 126] width 124 height 19
